Goal: Entertainment & Leisure: Consume media (video, audio)

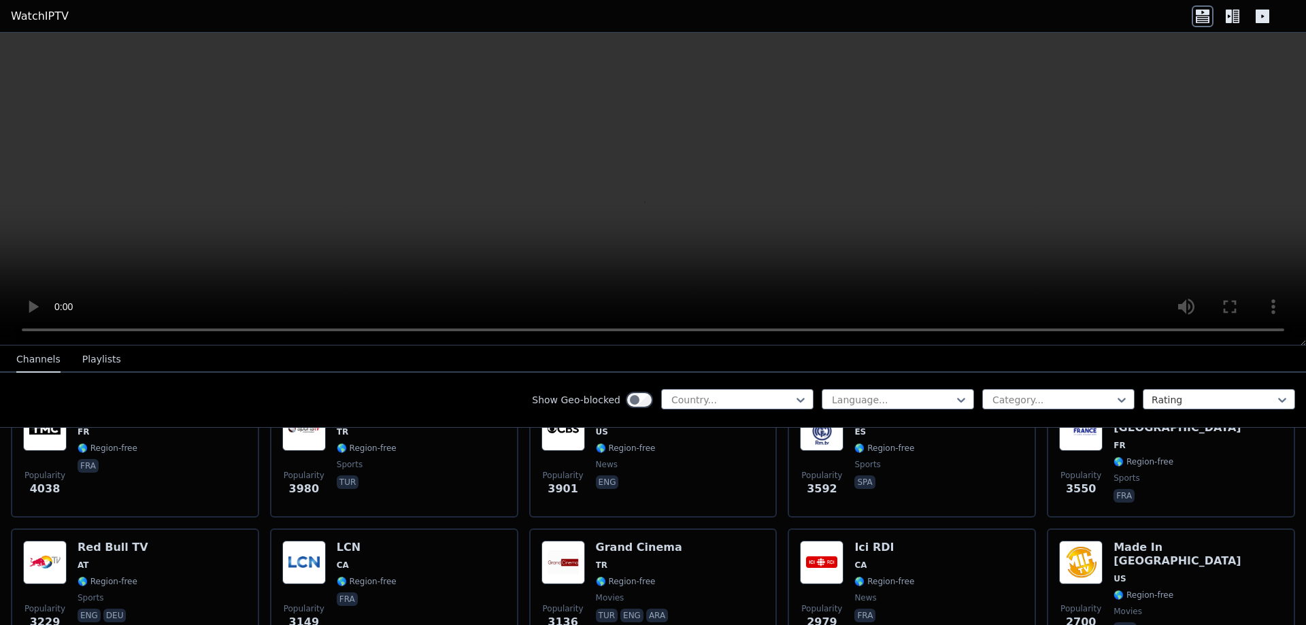
scroll to position [408, 0]
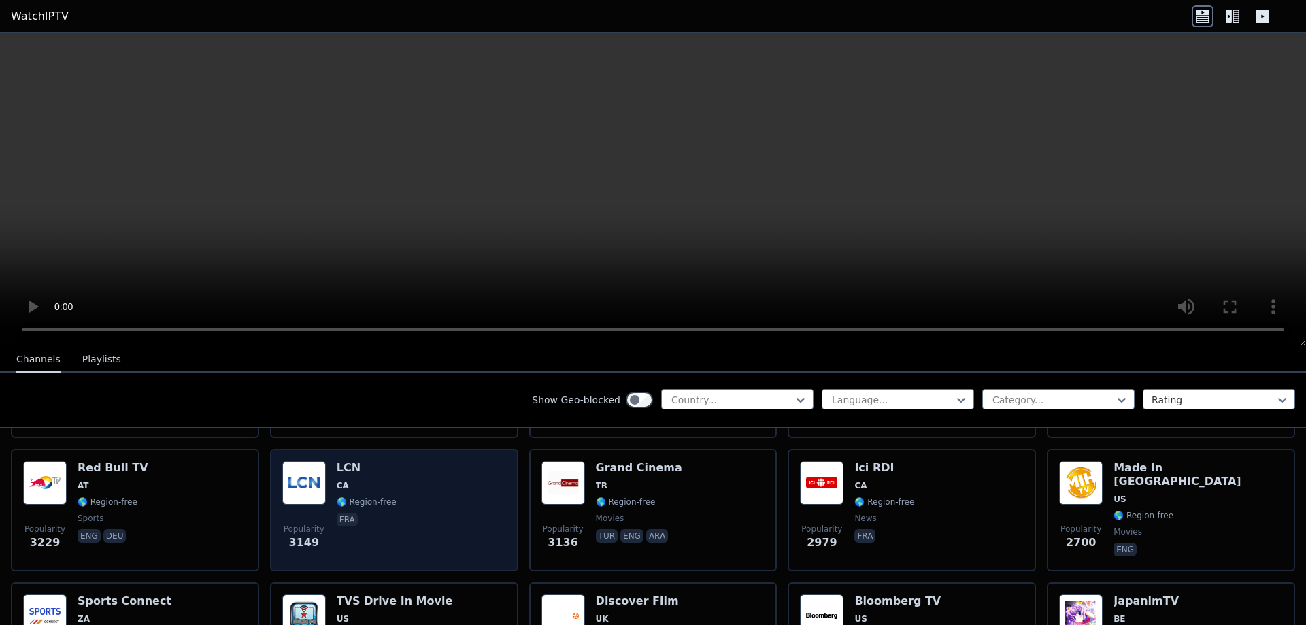
click at [376, 538] on div "LCN CA 🌎 Region-free fra" at bounding box center [367, 510] width 60 height 98
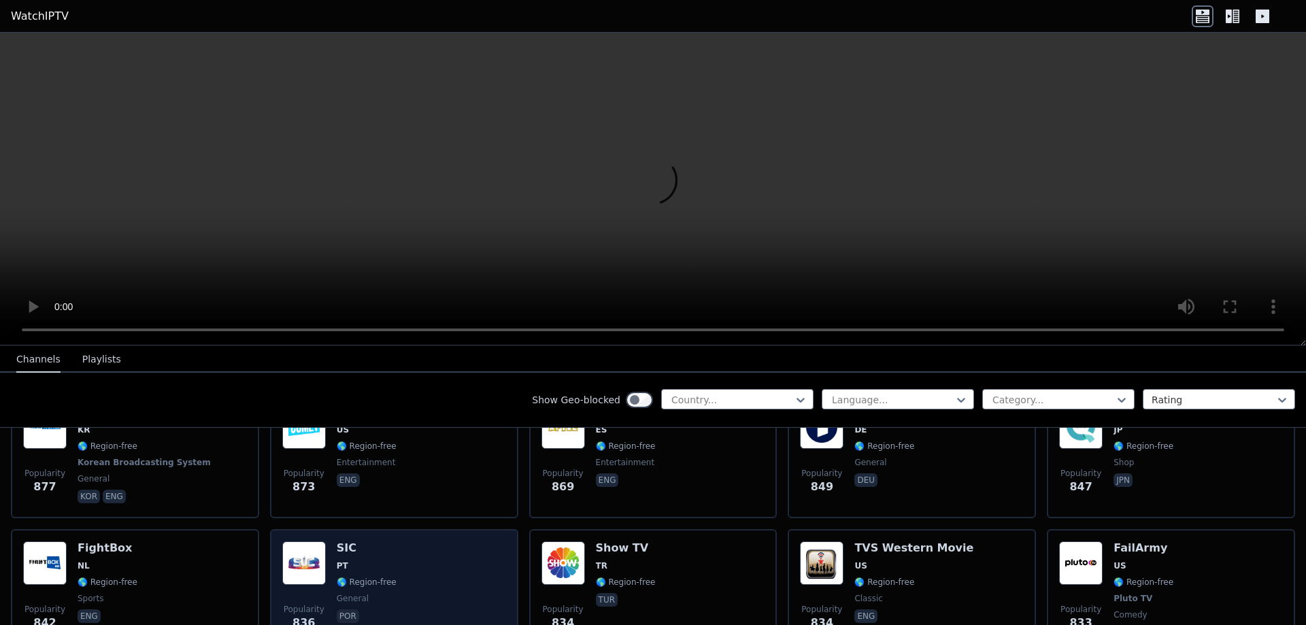
scroll to position [2857, 0]
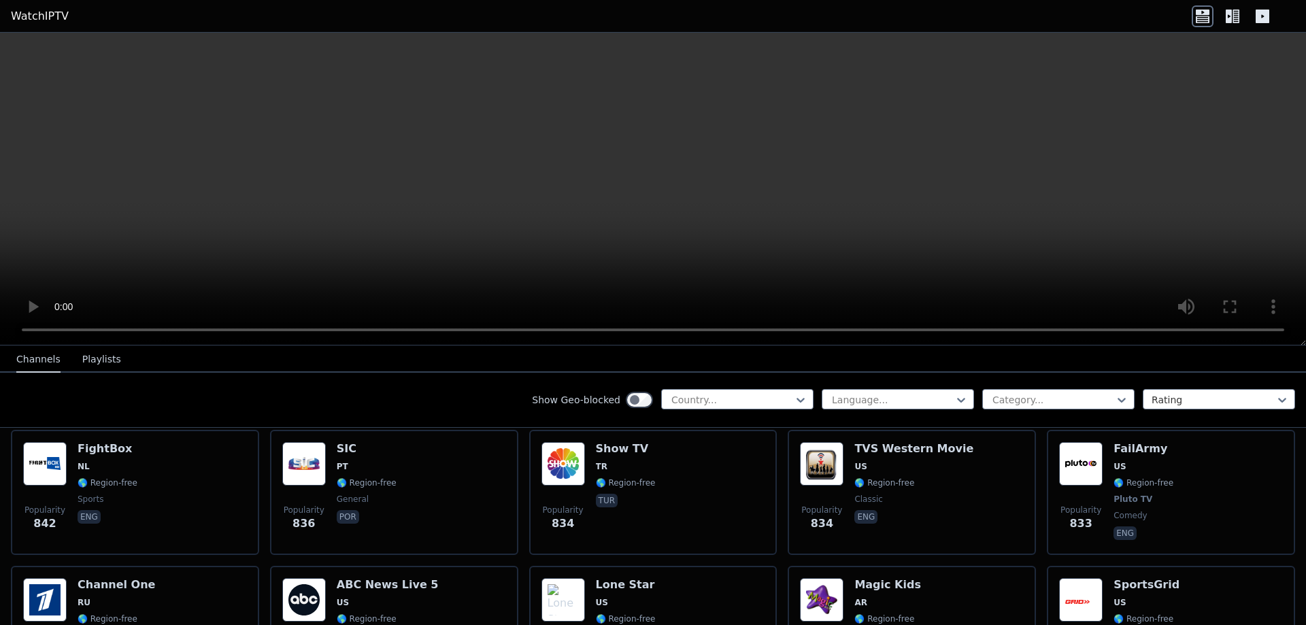
click at [1233, 22] on icon at bounding box center [1233, 16] width 22 height 22
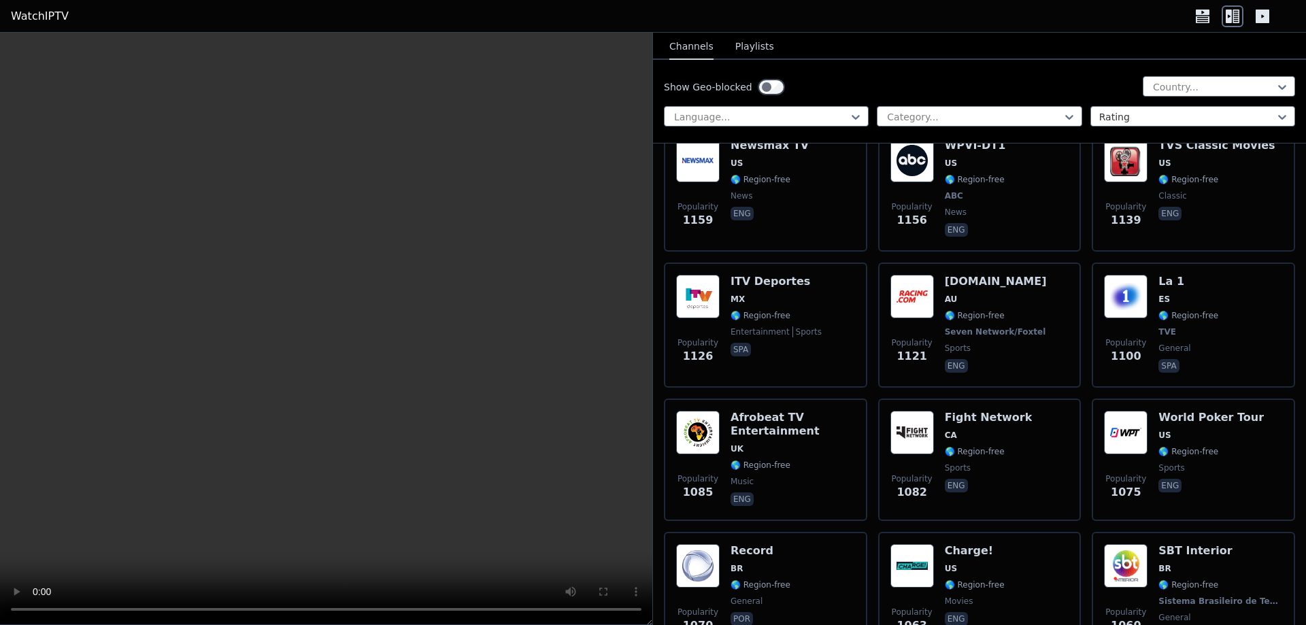
click at [1252, 16] on icon at bounding box center [1263, 16] width 22 height 22
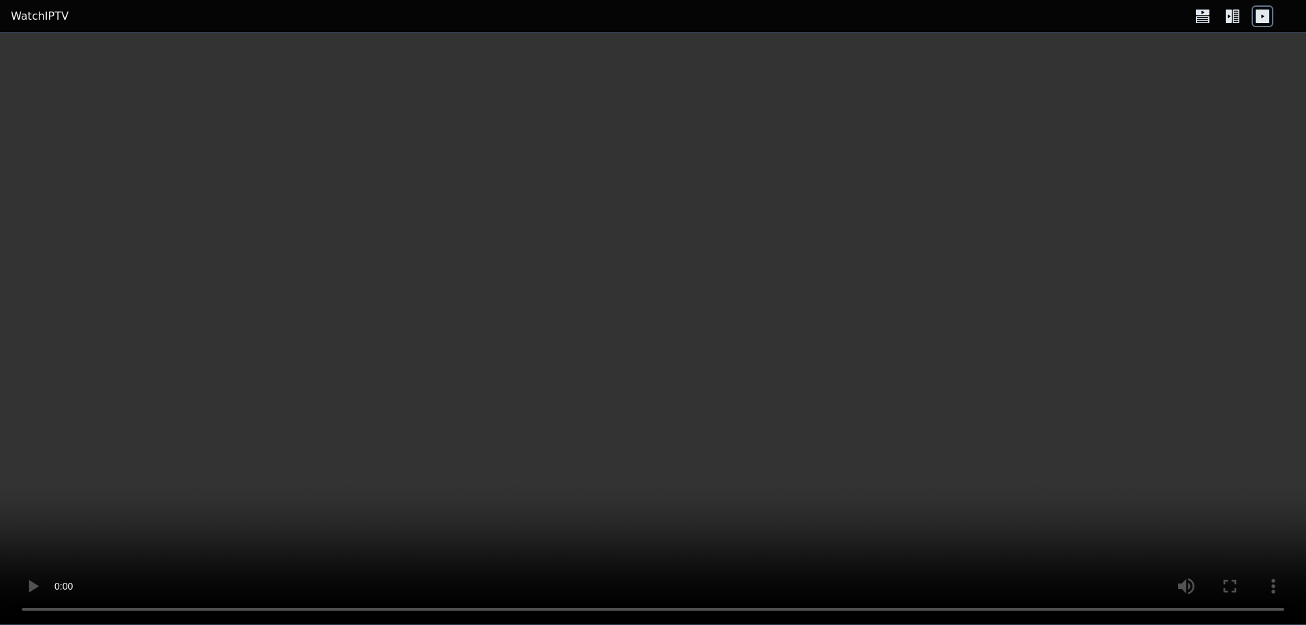
click at [1229, 16] on icon at bounding box center [1233, 16] width 22 height 22
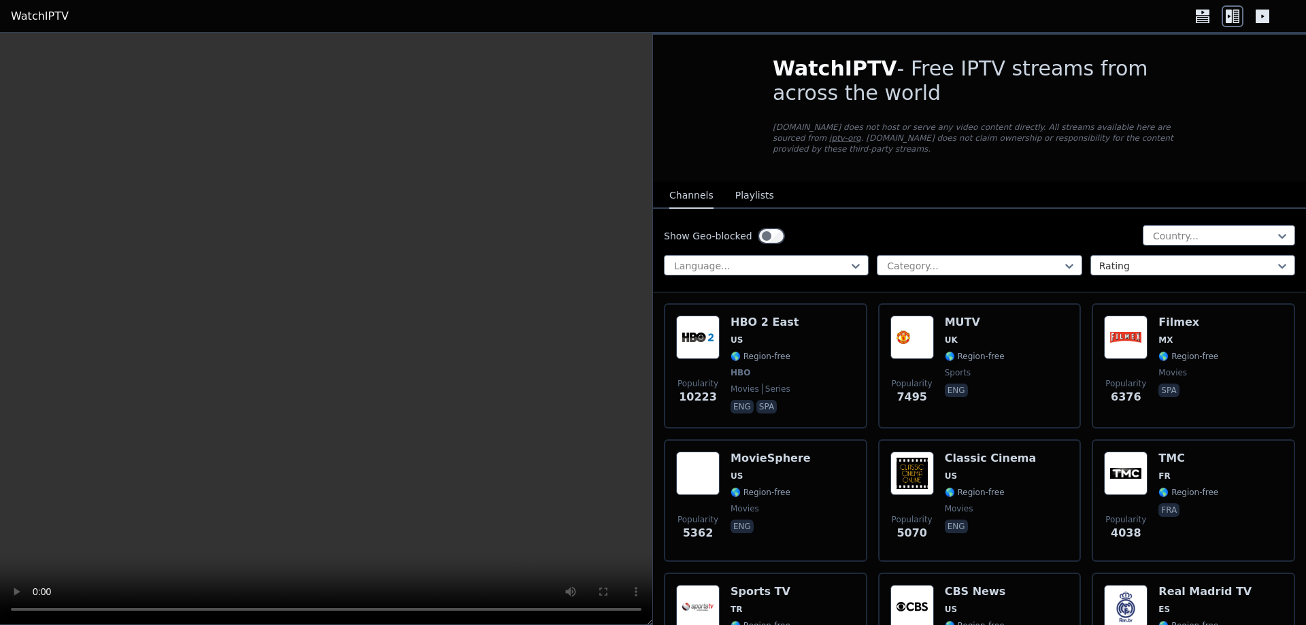
click at [742, 184] on button "Playlists" at bounding box center [754, 196] width 39 height 26
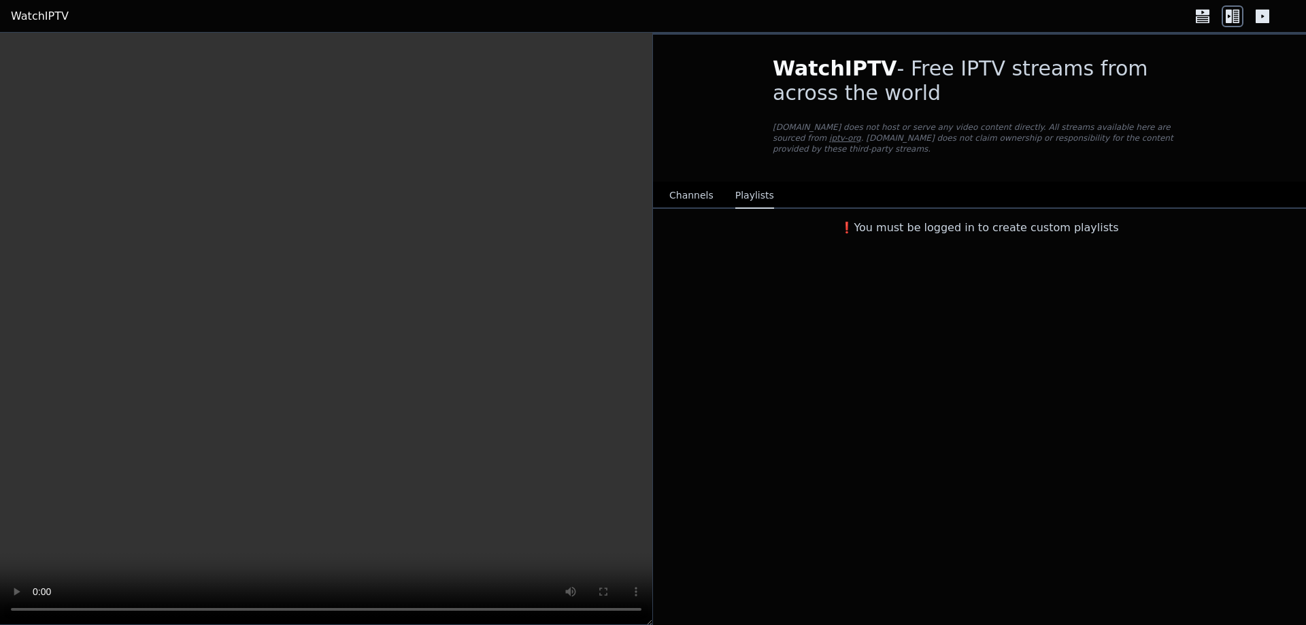
click at [704, 187] on button "Channels" at bounding box center [691, 196] width 44 height 26
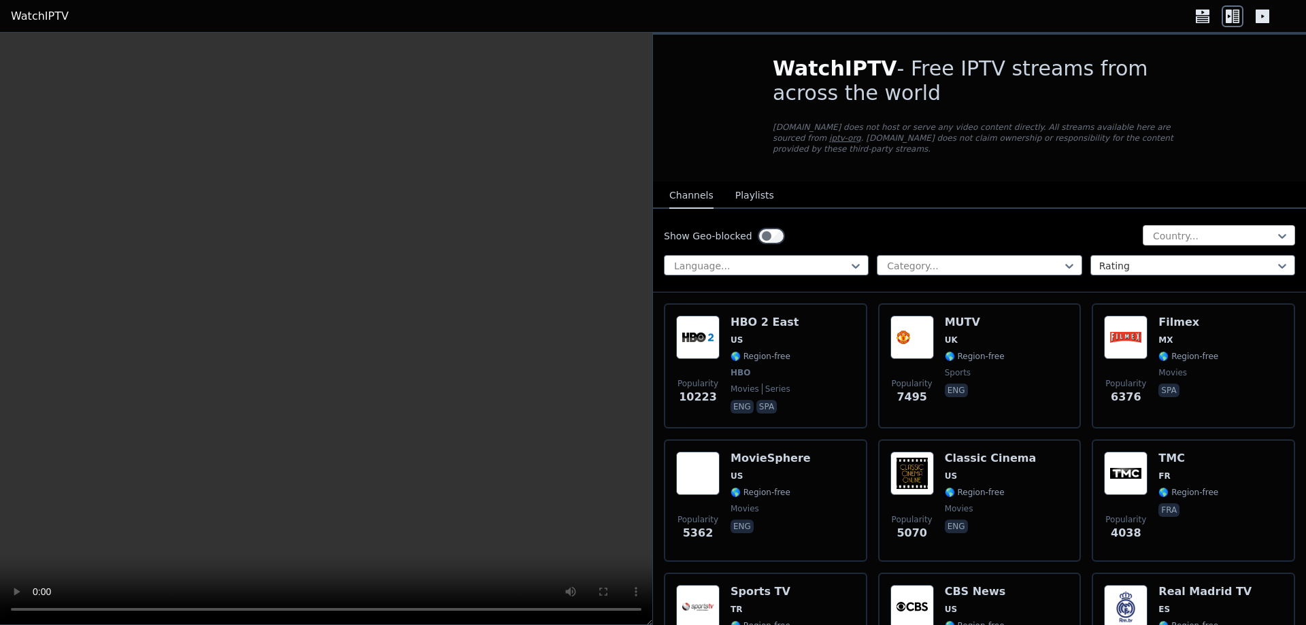
click at [1208, 229] on div at bounding box center [1214, 236] width 124 height 14
type input "******"
click at [1182, 276] on div "Show Geo-blocked 1 result available for search term israel. Use Up and Down to …" at bounding box center [979, 251] width 653 height 84
click at [1193, 229] on div at bounding box center [1214, 236] width 124 height 14
type input "******"
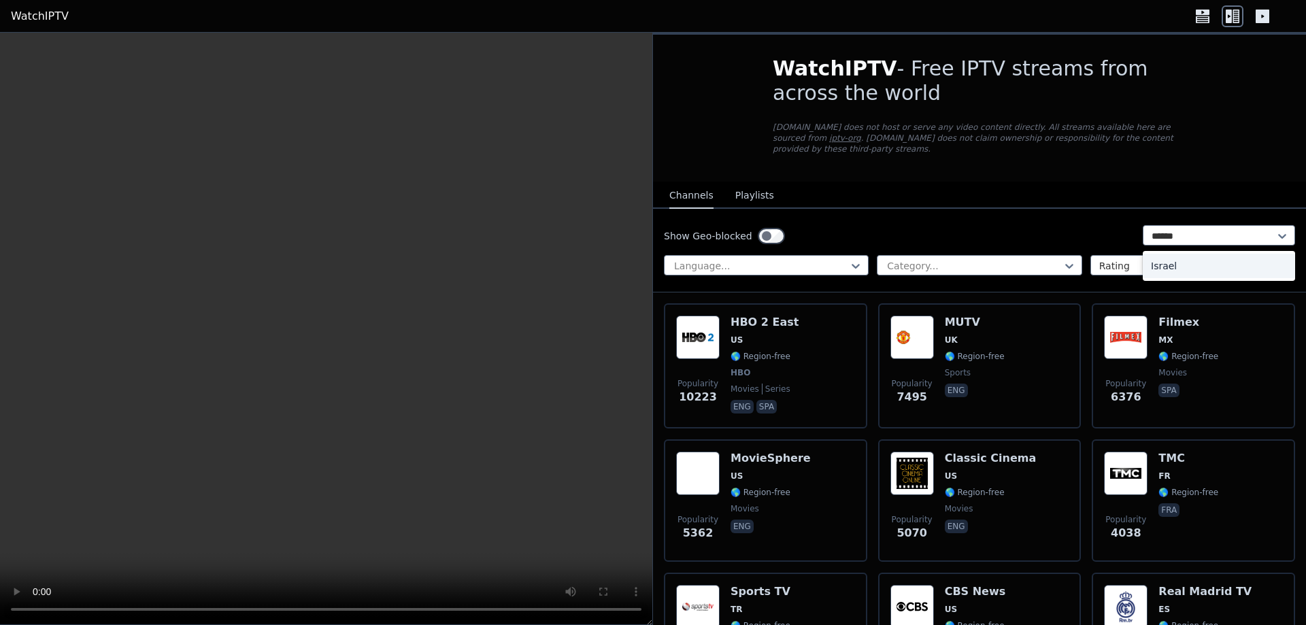
click at [1176, 254] on div "Israel" at bounding box center [1219, 266] width 152 height 24
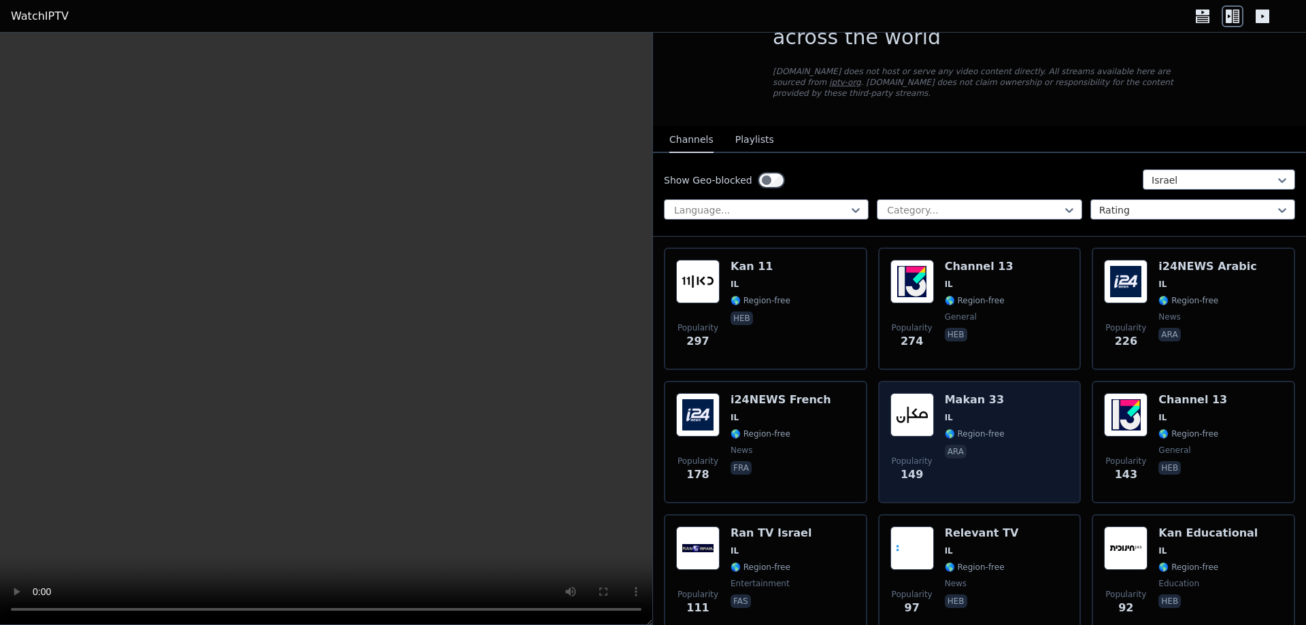
scroll to position [136, 0]
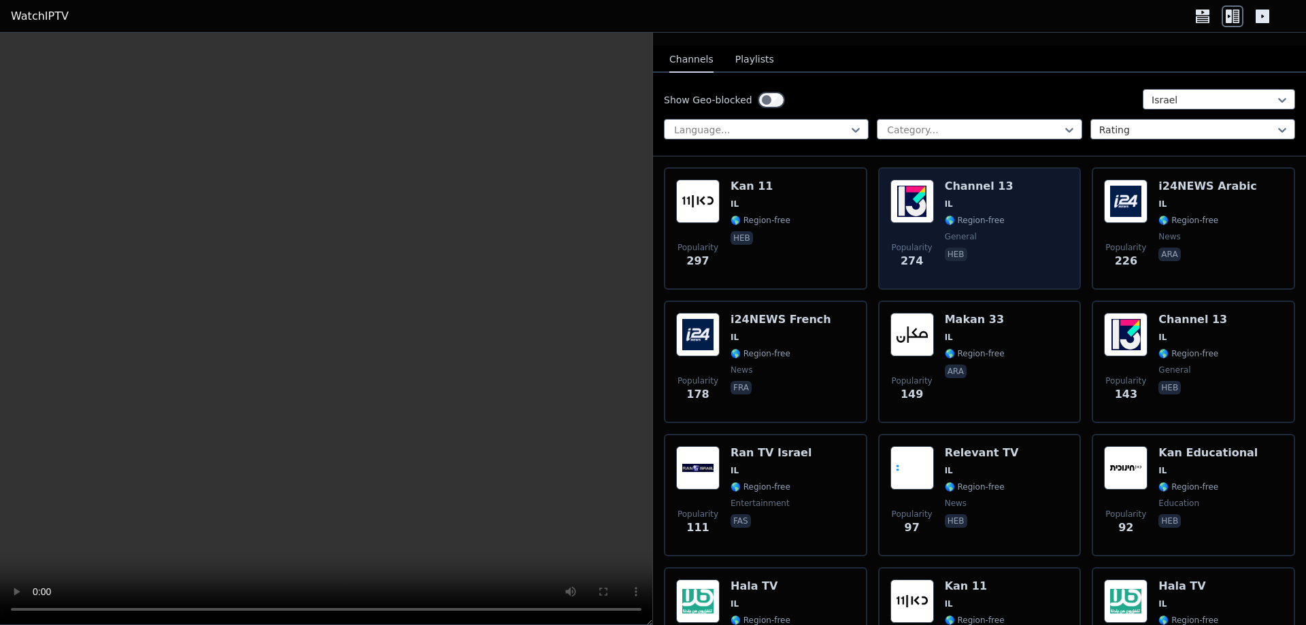
click at [1016, 218] on div "Popularity 274 Channel 13 IL 🌎 Region-free general heb" at bounding box center [979, 229] width 179 height 98
click at [984, 248] on span "heb" at bounding box center [979, 256] width 69 height 16
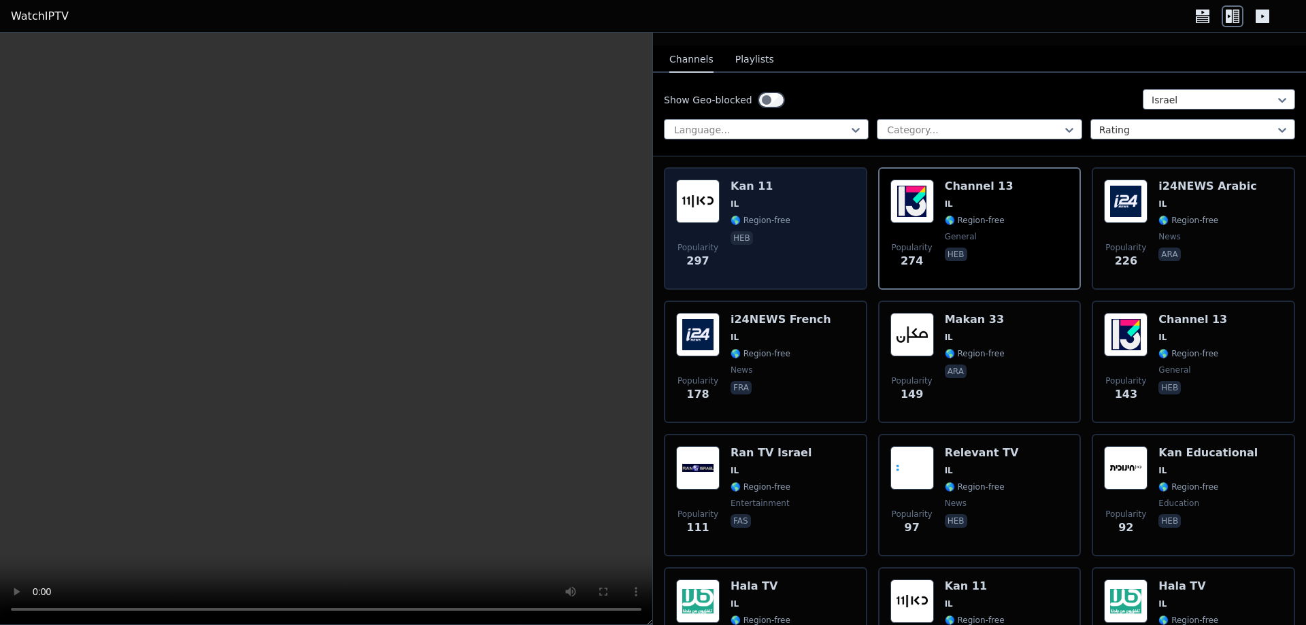
click at [847, 224] on div "Popularity 297 Kan 11 IL 🌎 Region-free heb" at bounding box center [765, 229] width 179 height 98
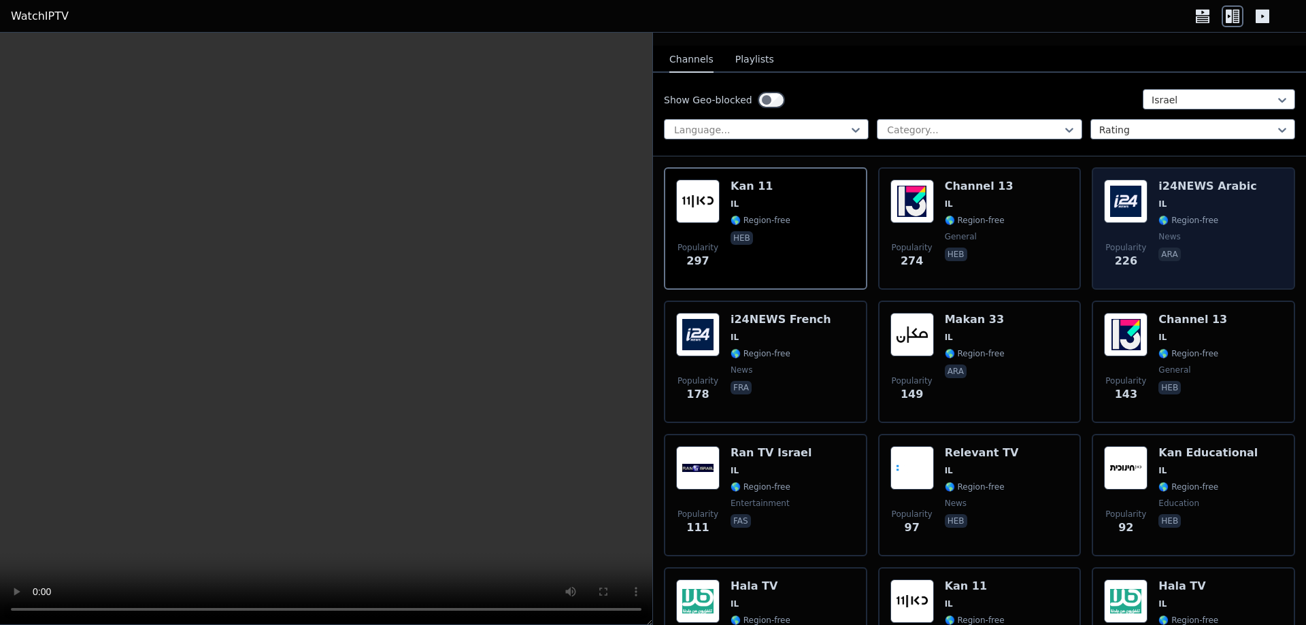
click at [1163, 235] on div "i24NEWS Arabic IL 🌎 Region-free news ara" at bounding box center [1208, 229] width 98 height 98
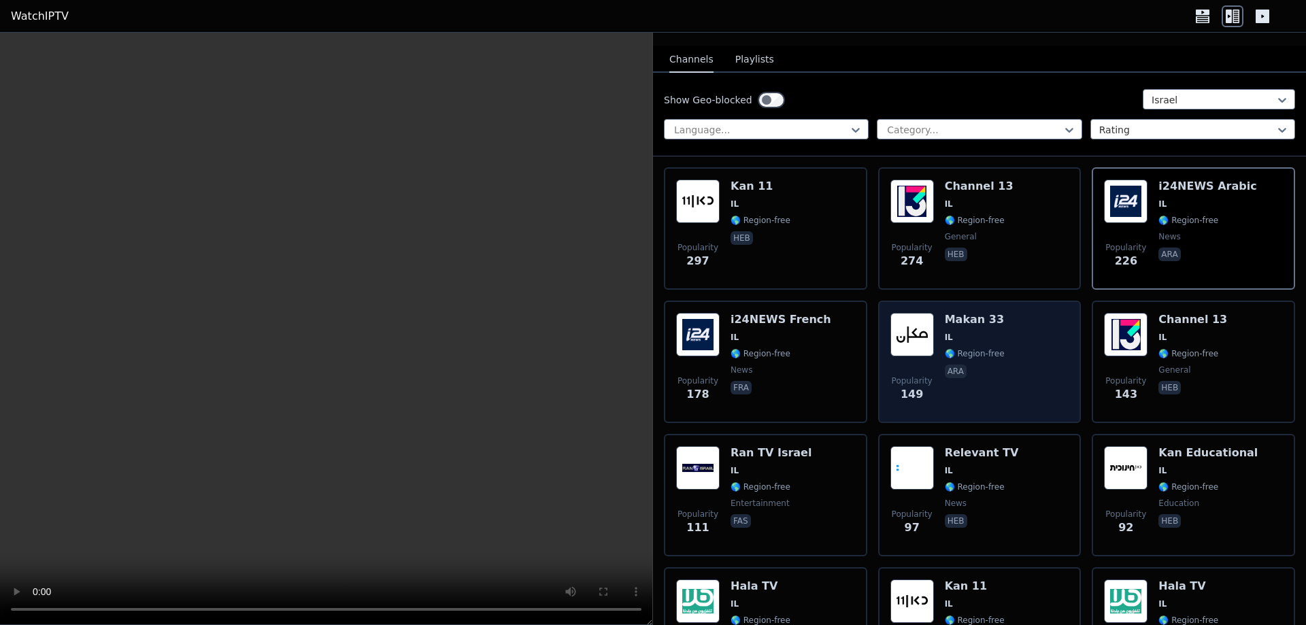
click at [972, 332] on span "IL" at bounding box center [975, 337] width 60 height 11
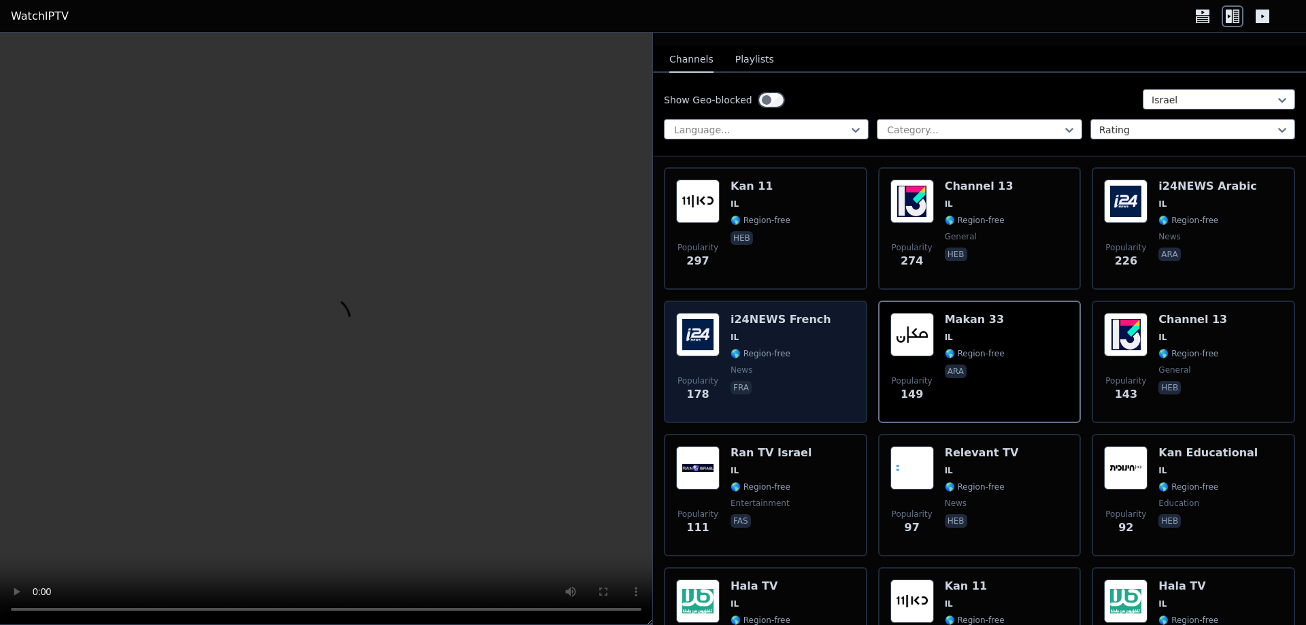
click at [776, 381] on span "fra" at bounding box center [781, 389] width 101 height 16
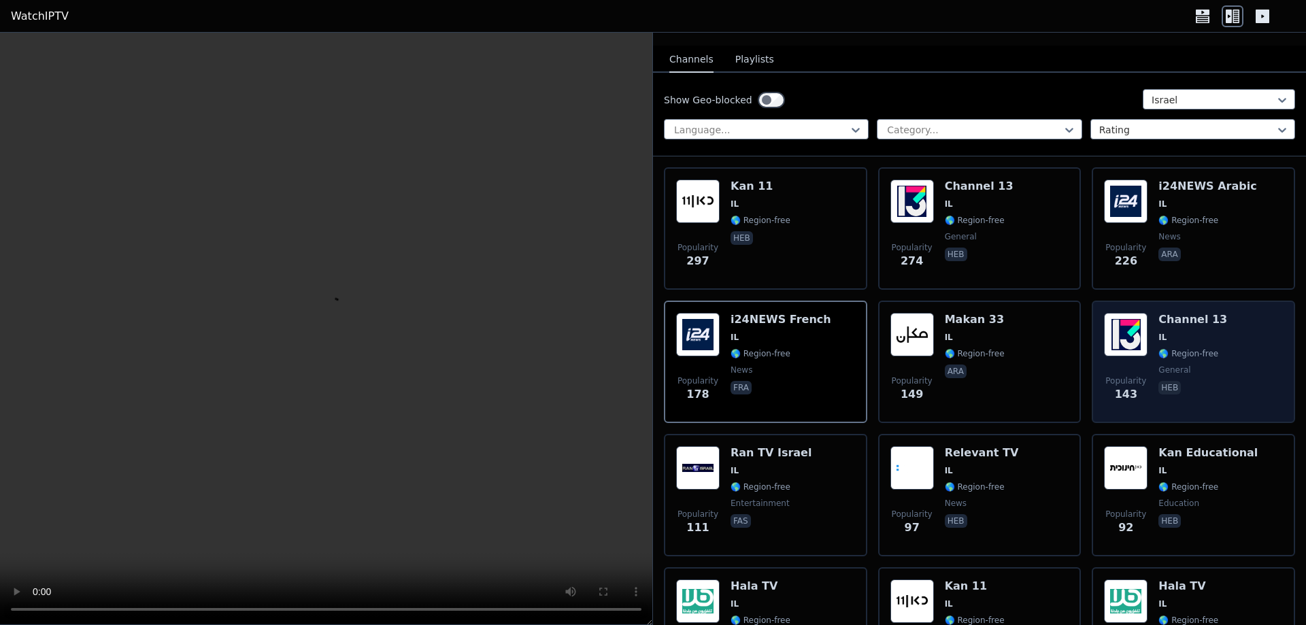
click at [1186, 348] on span "🌎 Region-free" at bounding box center [1189, 353] width 60 height 11
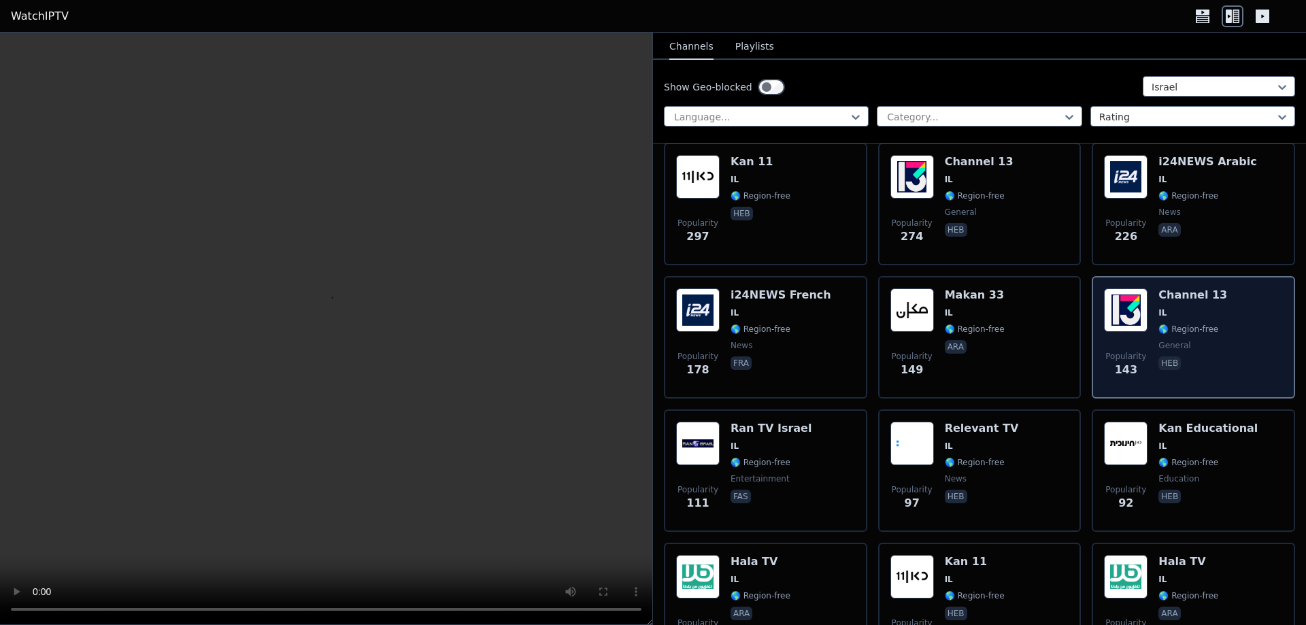
scroll to position [272, 0]
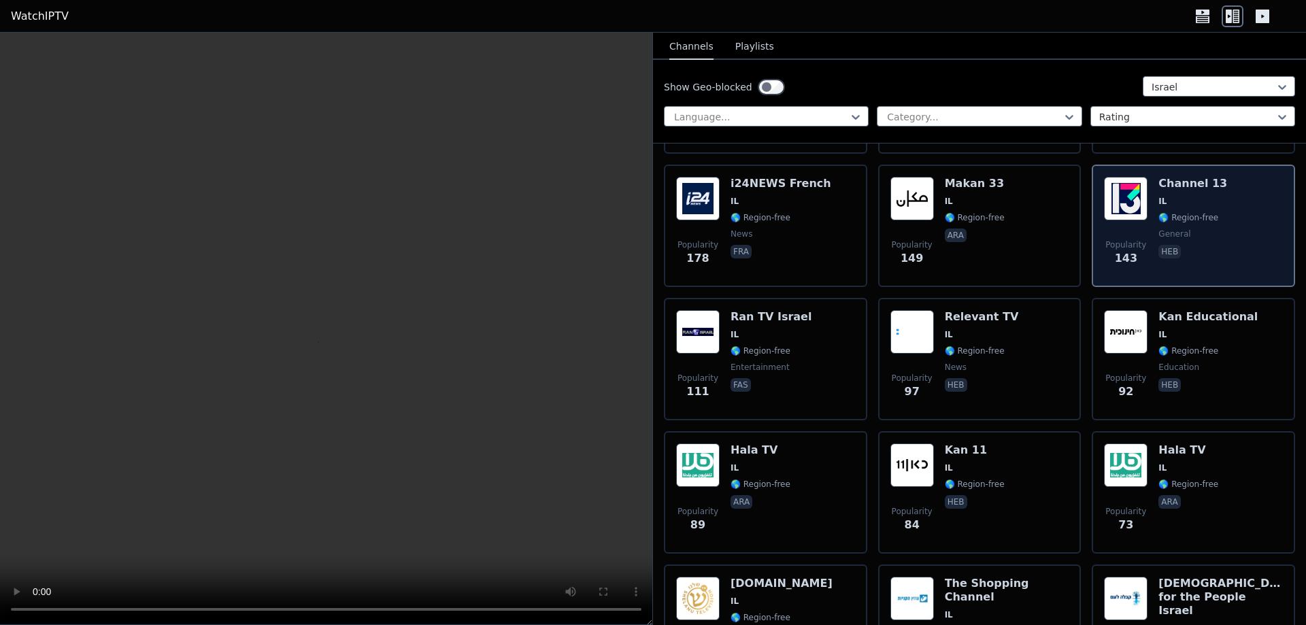
click at [1137, 345] on div "Popularity 92" at bounding box center [1126, 359] width 44 height 98
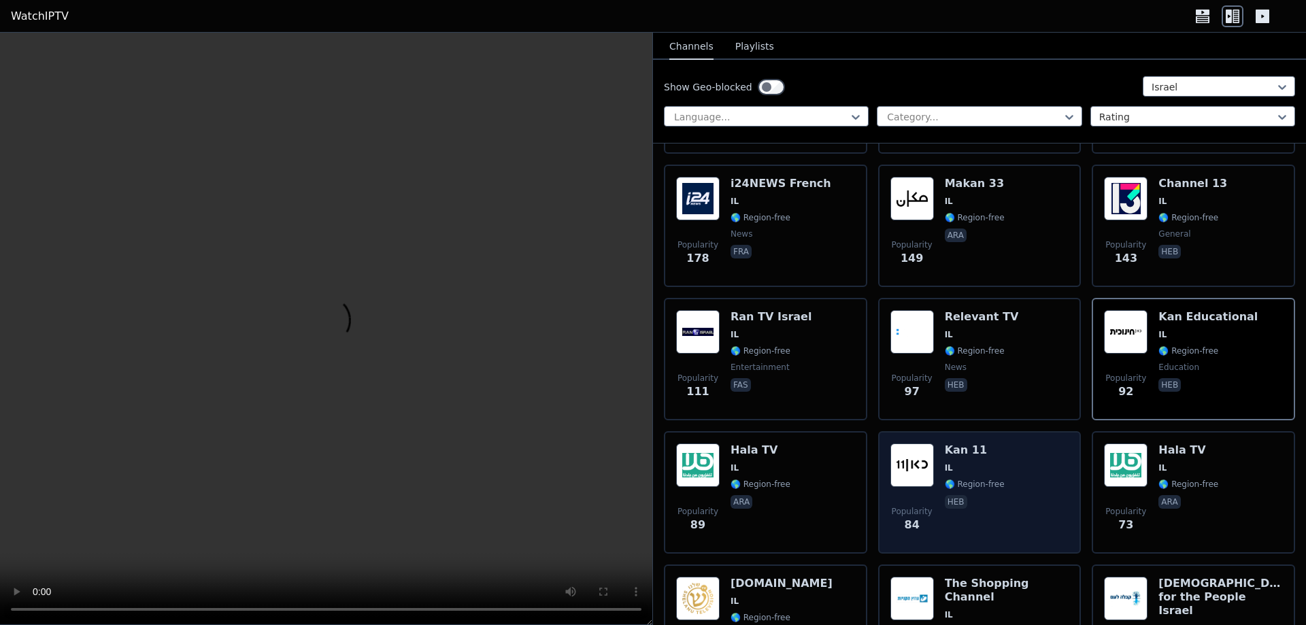
click at [994, 449] on div "Popularity 84 Kan 11 IL 🌎 Region-free heb" at bounding box center [979, 493] width 179 height 98
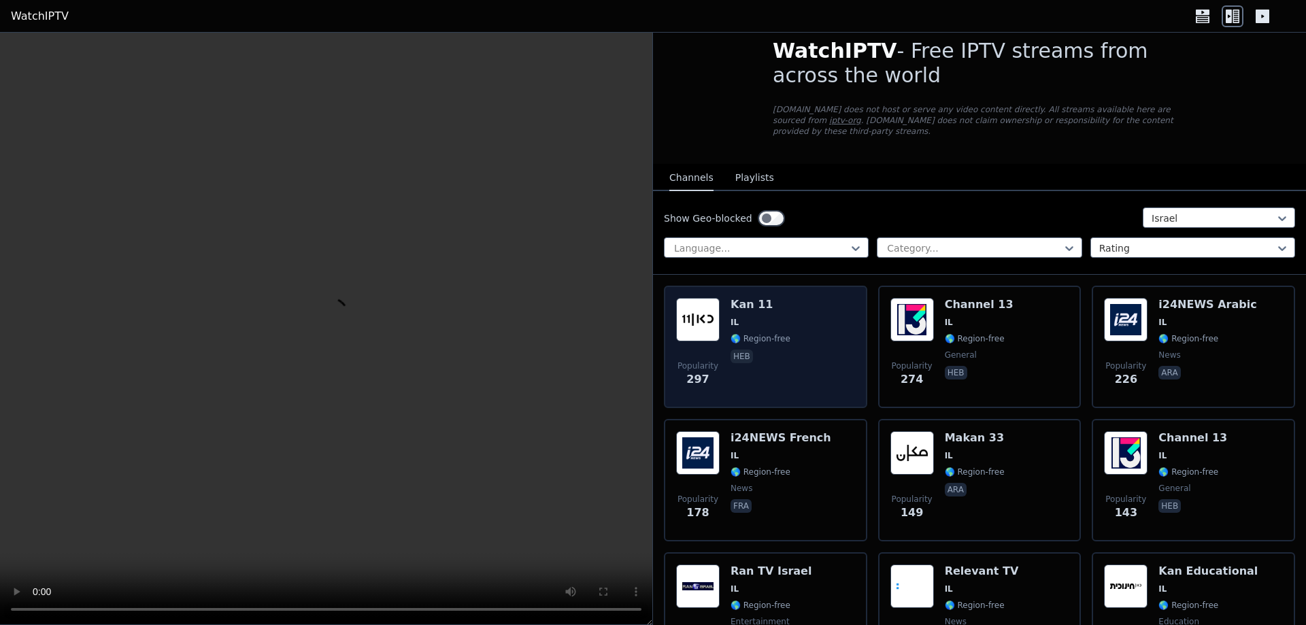
scroll to position [0, 0]
